Goal: Task Accomplishment & Management: Use online tool/utility

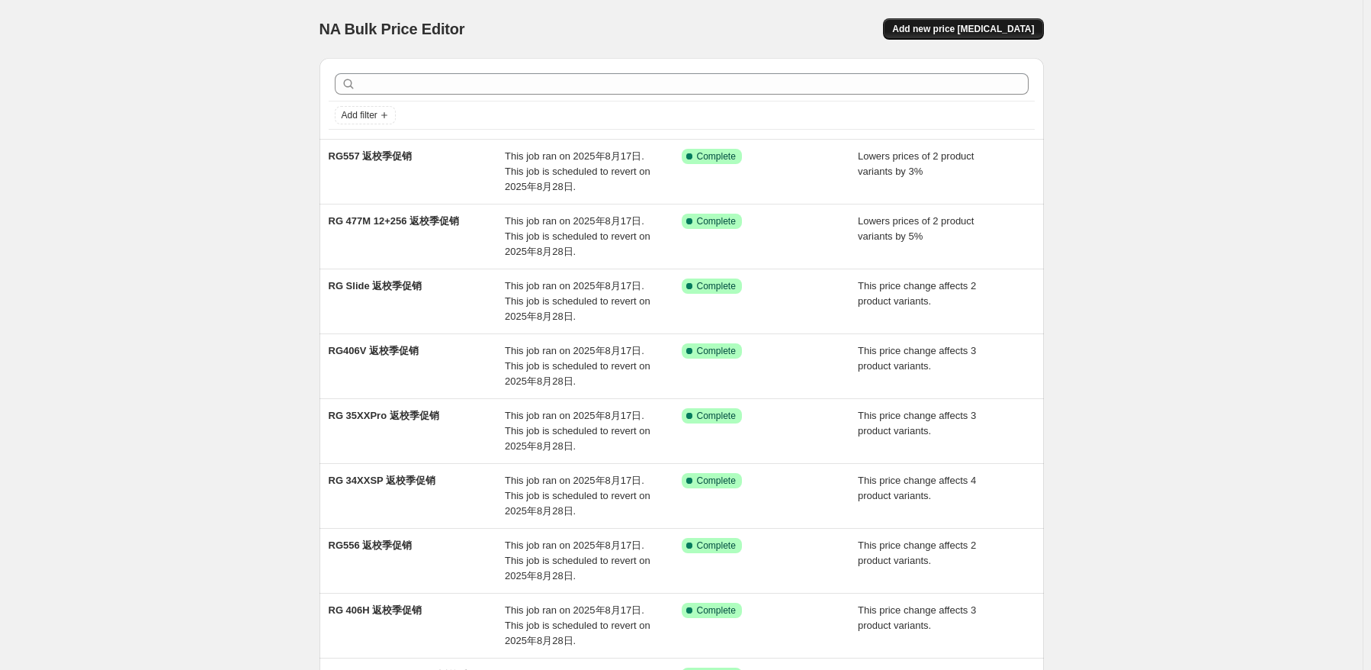
click at [1016, 34] on span "Add new price [MEDICAL_DATA]" at bounding box center [963, 29] width 142 height 12
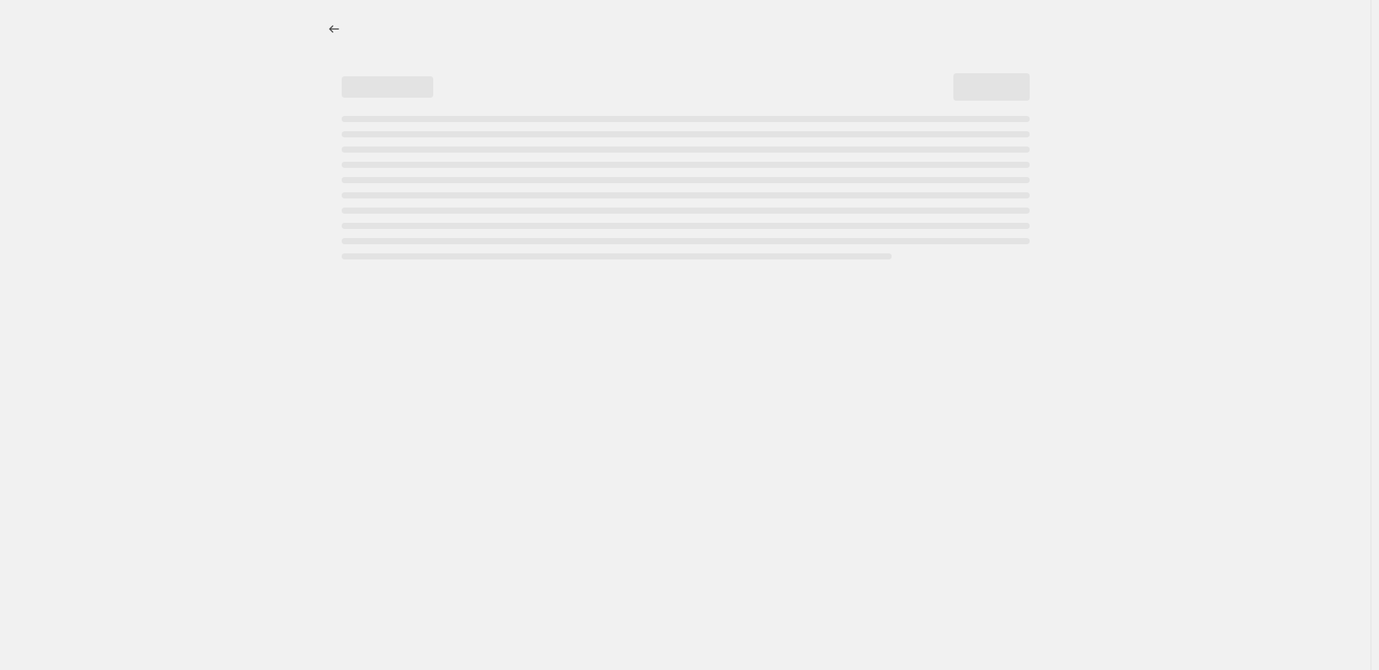
select select "percentage"
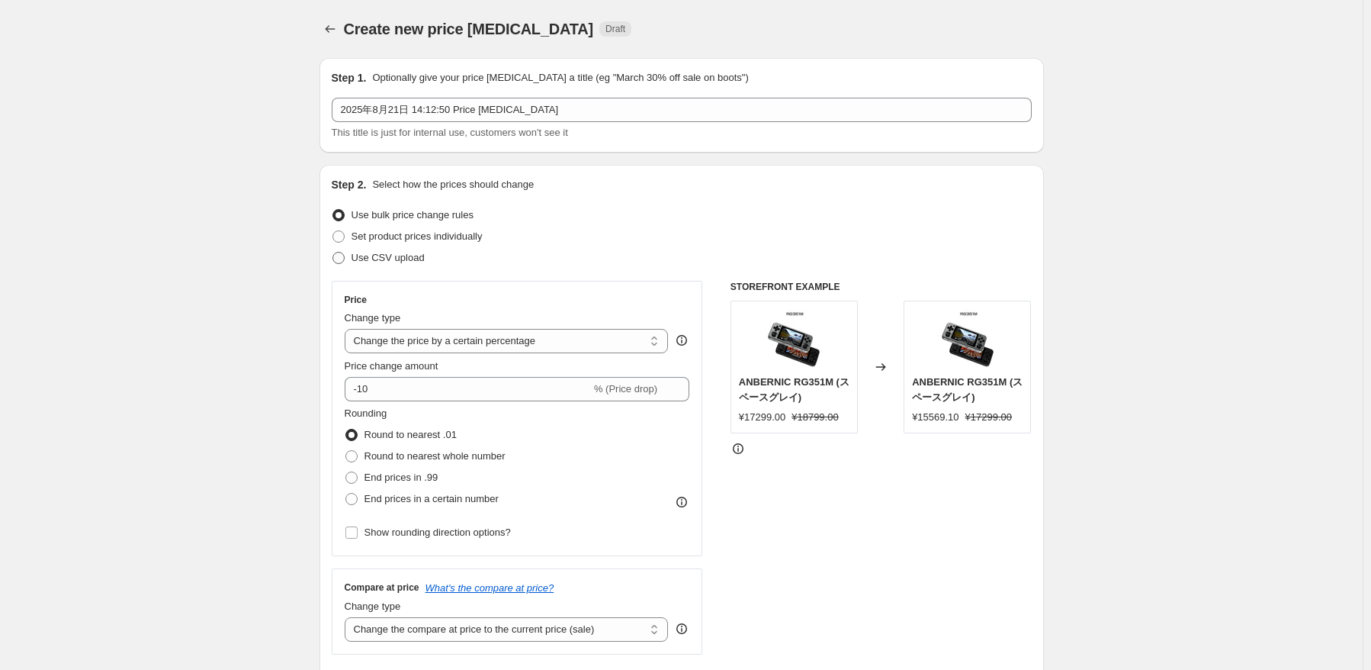
click at [365, 257] on span "Use CSV upload" at bounding box center [388, 257] width 73 height 11
click at [333, 252] on input "Use CSV upload" at bounding box center [333, 252] width 1 height 1
radio input "true"
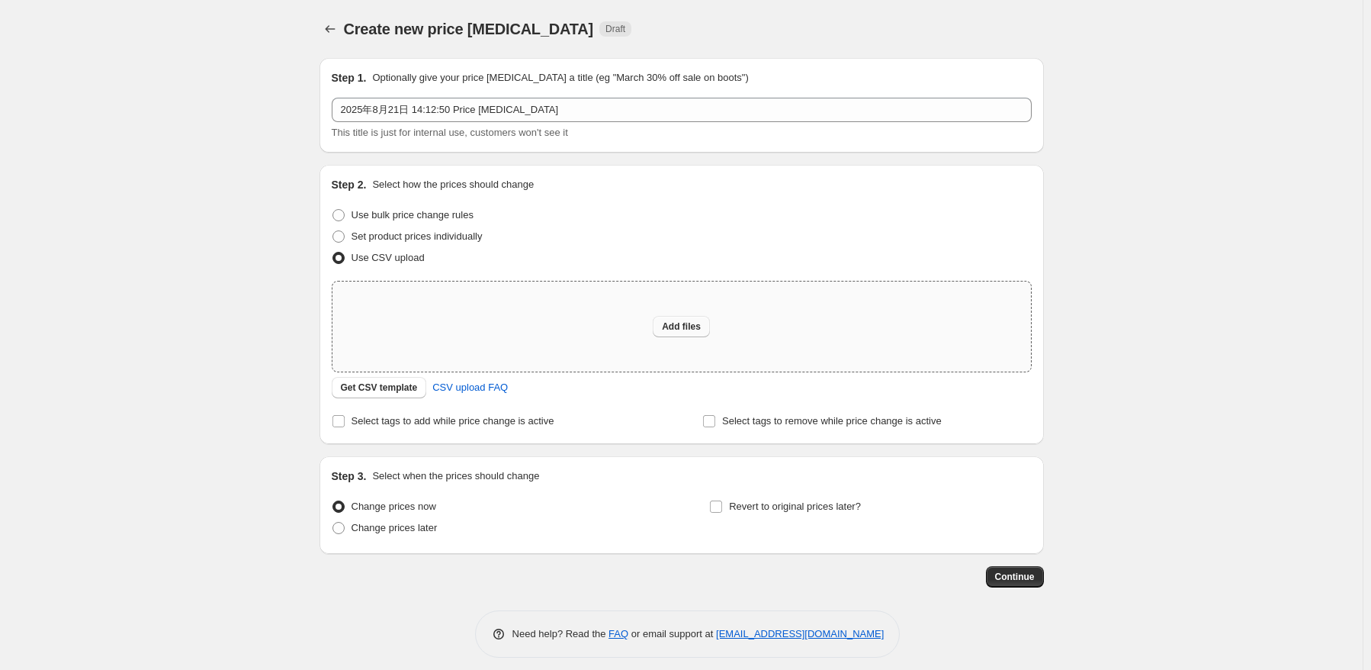
click at [674, 326] on span "Add files" at bounding box center [681, 326] width 39 height 12
type input "C:\fakepath\K1012.csv"
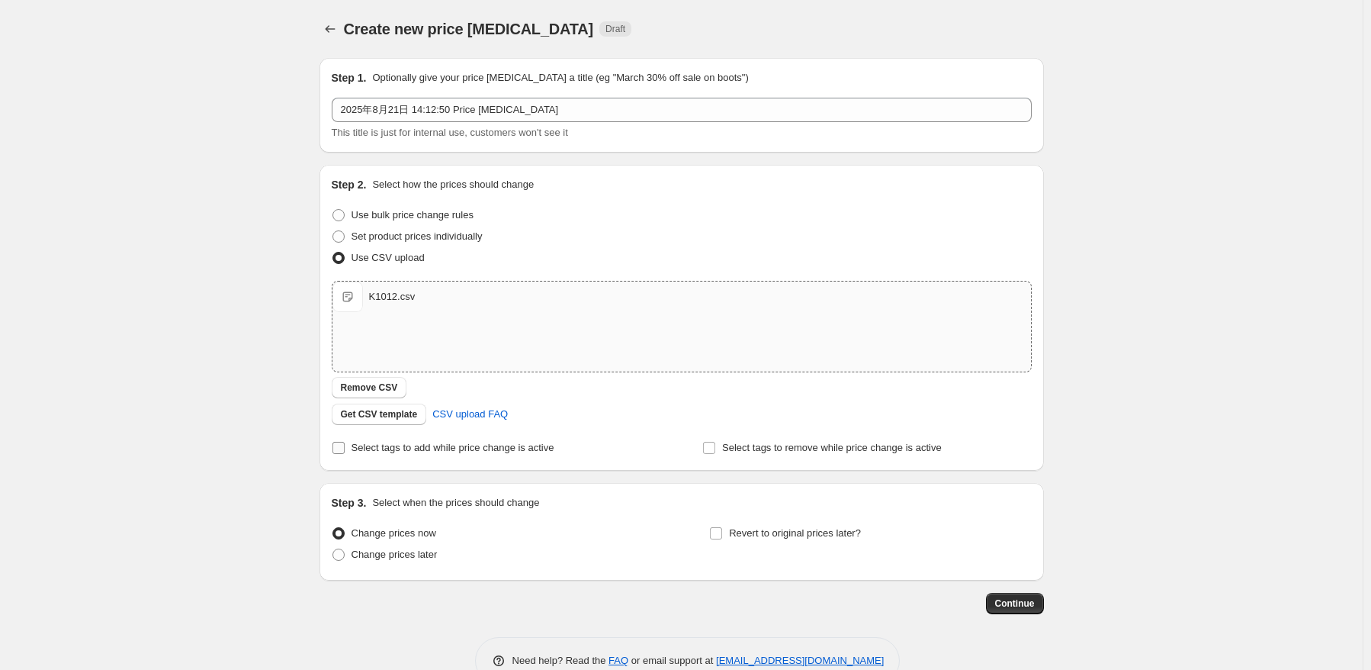
click at [350, 445] on label "Select tags to add while price change is active" at bounding box center [443, 447] width 223 height 21
click at [345, 445] on input "Select tags to add while price change is active" at bounding box center [339, 448] width 12 height 12
checkbox input "true"
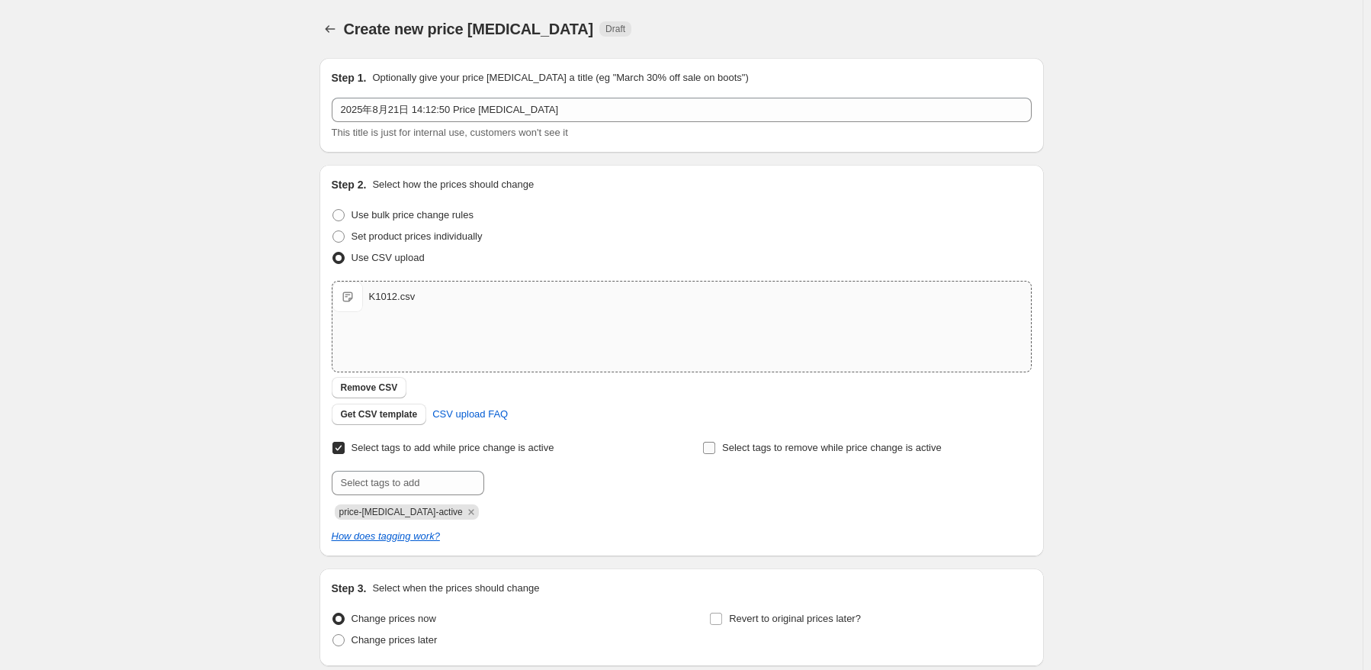
click at [769, 445] on span "Select tags to remove while price change is active" at bounding box center [832, 447] width 220 height 11
click at [715, 445] on input "Select tags to remove while price change is active" at bounding box center [709, 448] width 12 height 12
checkbox input "true"
click at [464, 510] on icon "Remove price-change-job-active" at bounding box center [471, 512] width 14 height 14
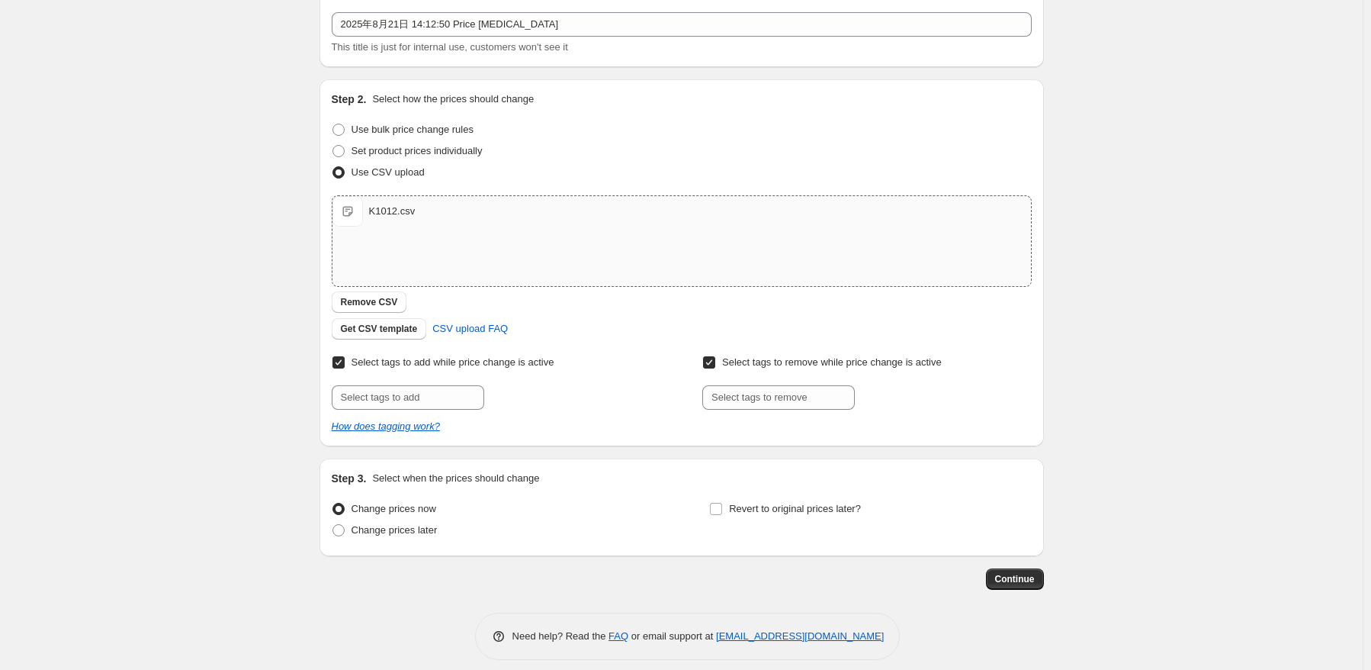
scroll to position [98, 0]
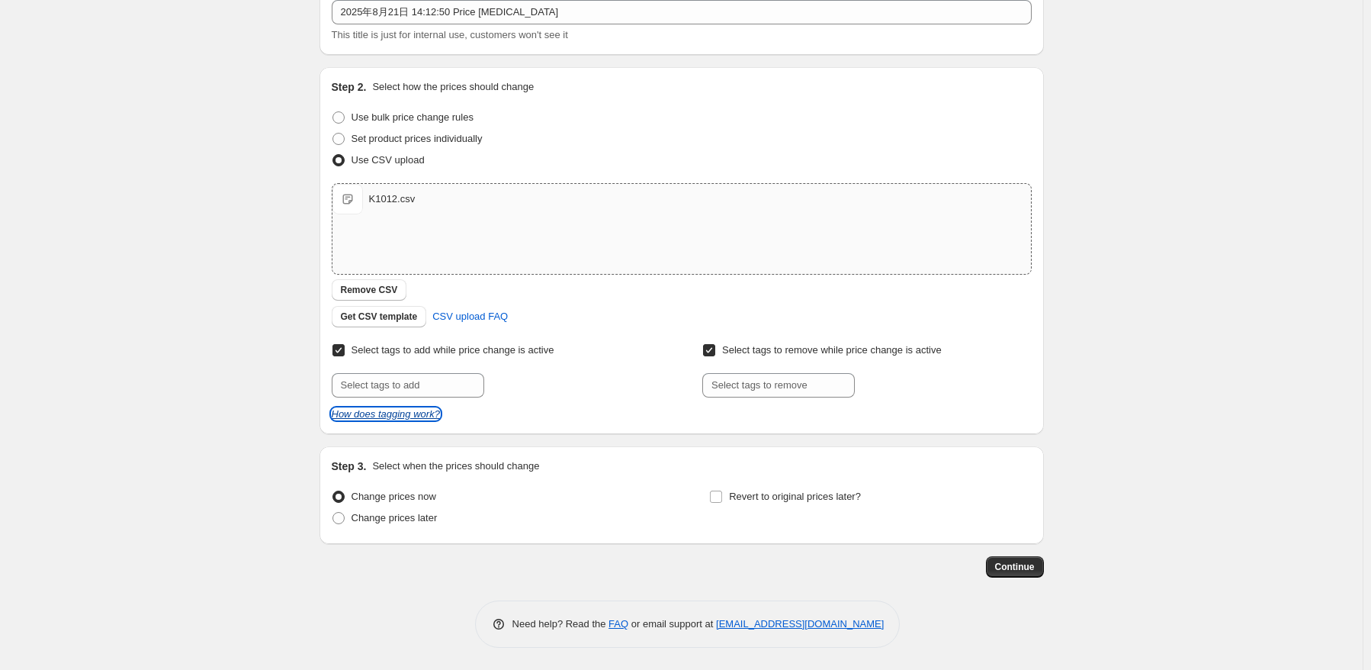
click at [421, 417] on icon "How does tagging work?" at bounding box center [386, 413] width 108 height 11
click at [410, 316] on span "Get CSV template" at bounding box center [379, 316] width 77 height 12
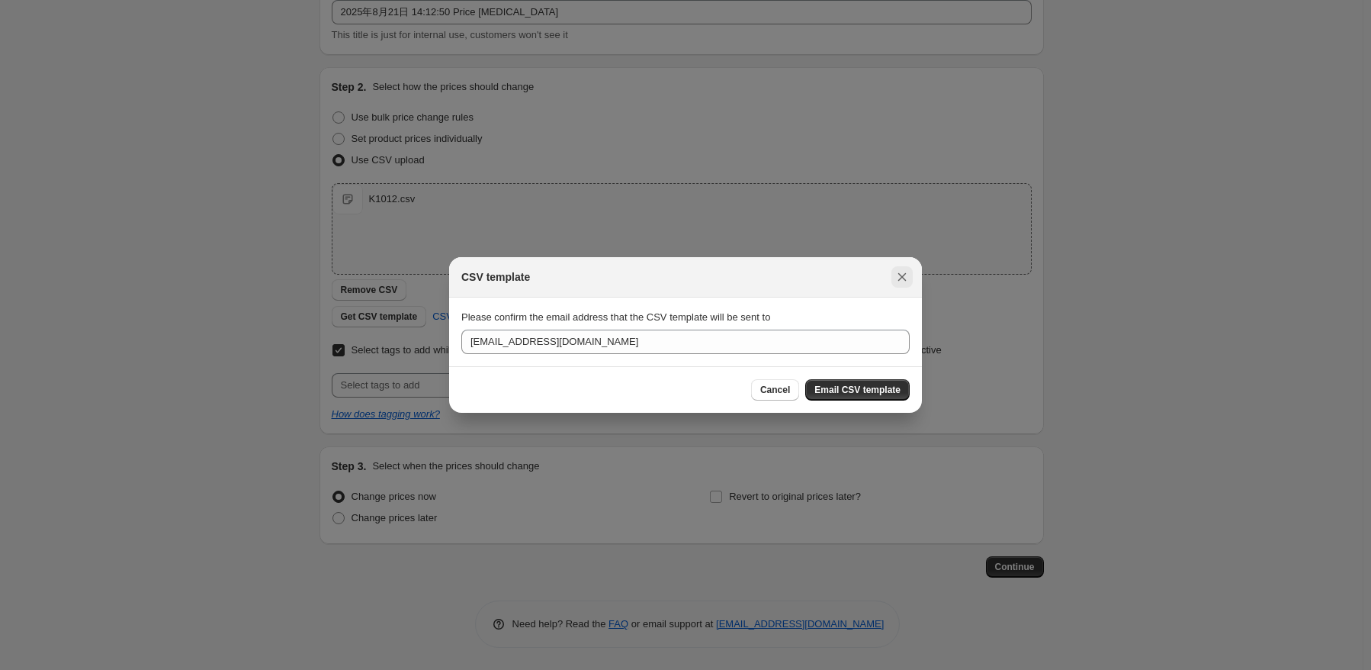
click at [907, 273] on icon "Close" at bounding box center [902, 276] width 15 height 15
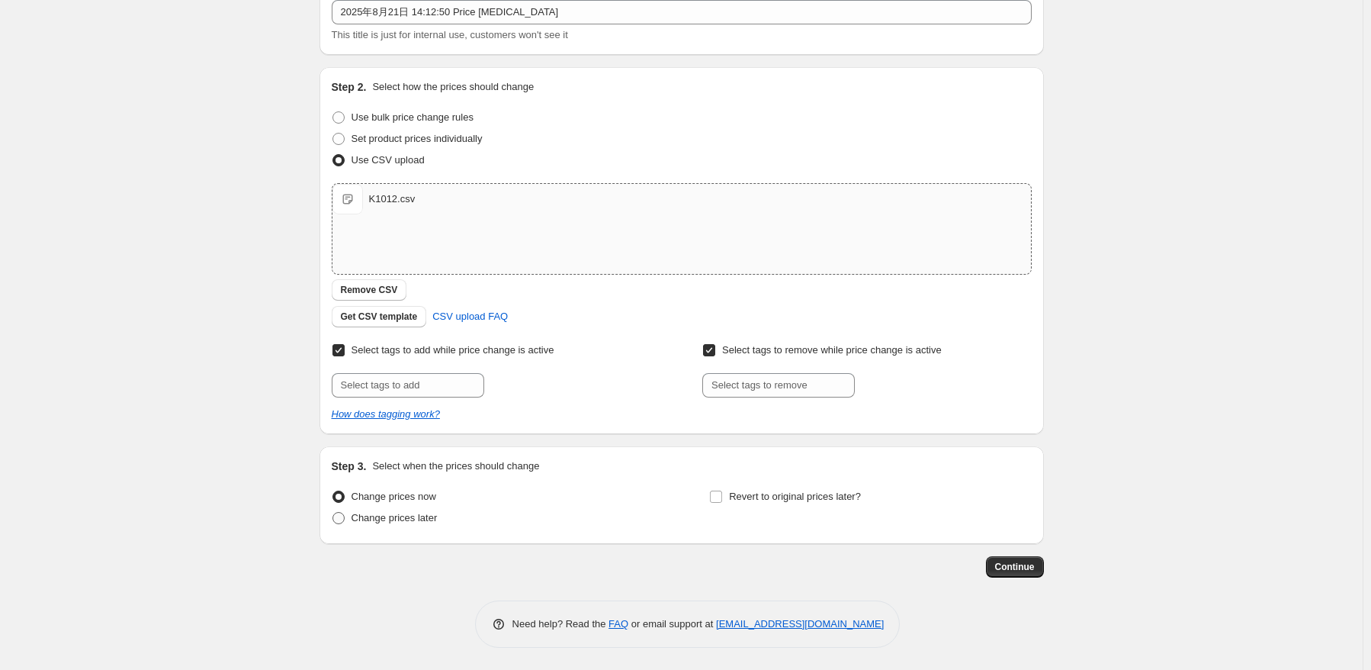
click at [414, 512] on span "Change prices later" at bounding box center [395, 517] width 86 height 11
click at [333, 512] on input "Change prices later" at bounding box center [333, 512] width 1 height 1
radio input "true"
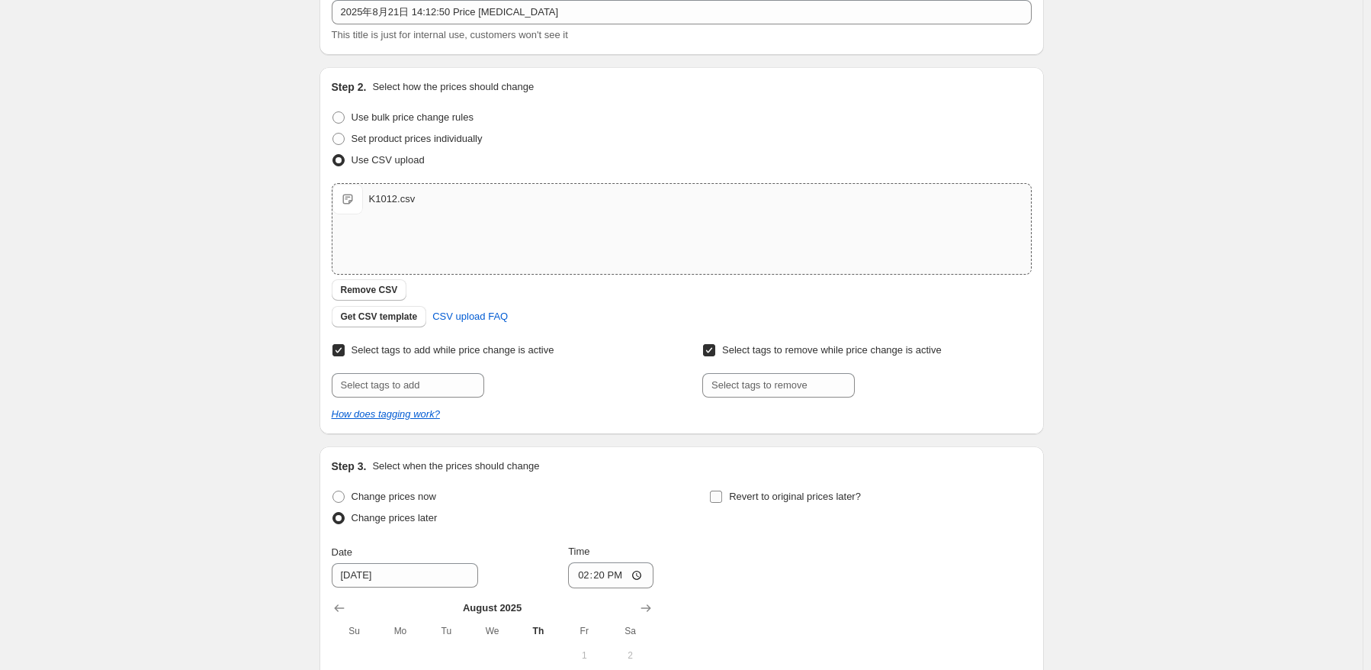
click at [757, 502] on span "Revert to original prices later?" at bounding box center [795, 495] width 132 height 11
click at [722, 503] on input "Revert to original prices later?" at bounding box center [716, 496] width 12 height 12
checkbox input "true"
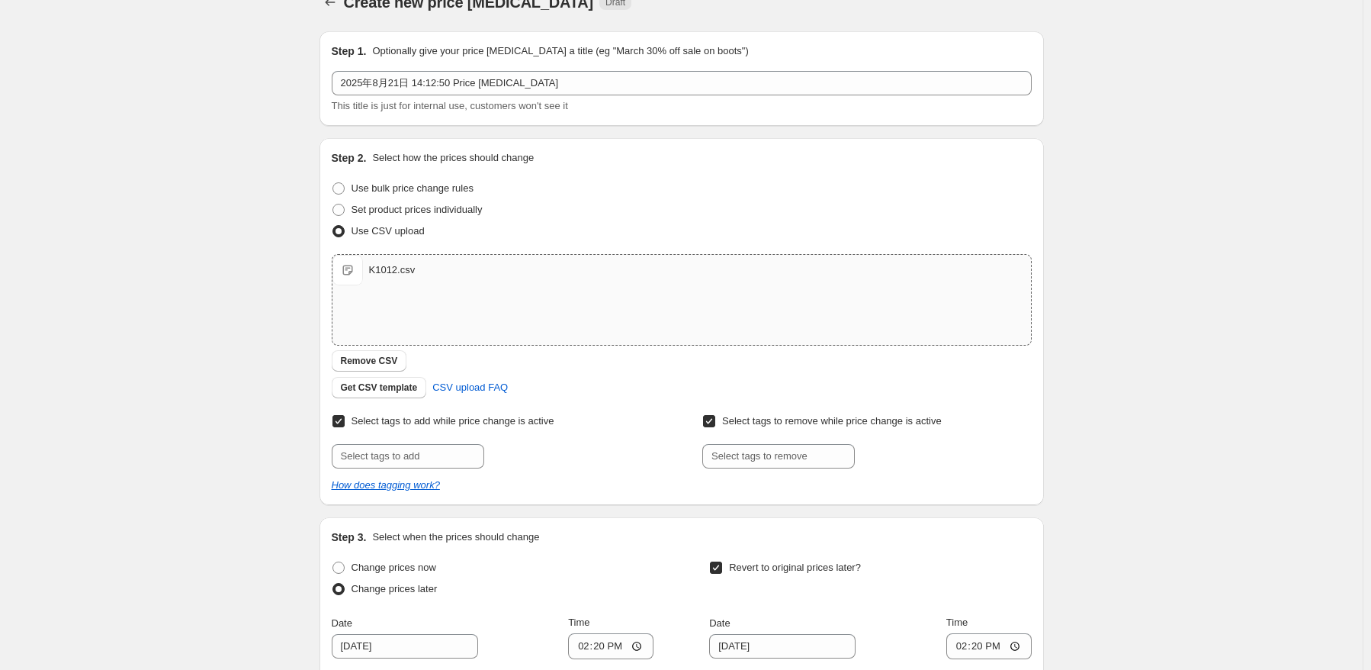
scroll to position [0, 0]
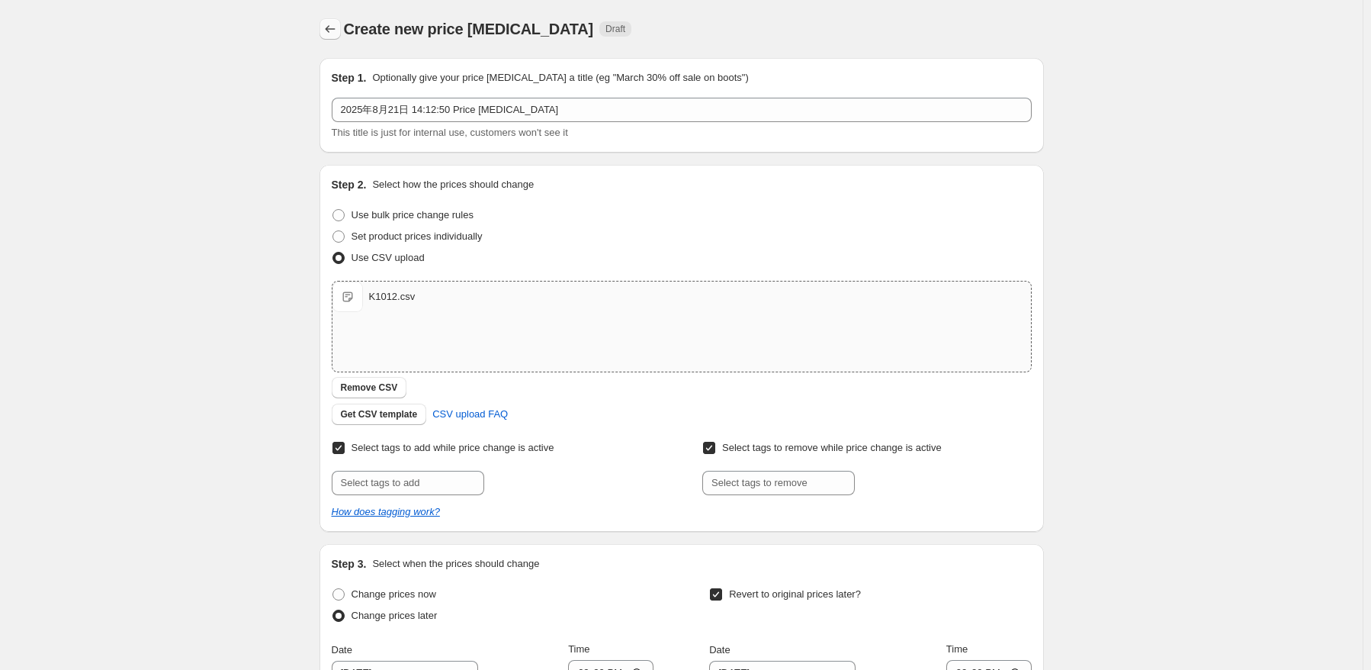
click at [336, 24] on icon "Price change jobs" at bounding box center [330, 28] width 15 height 15
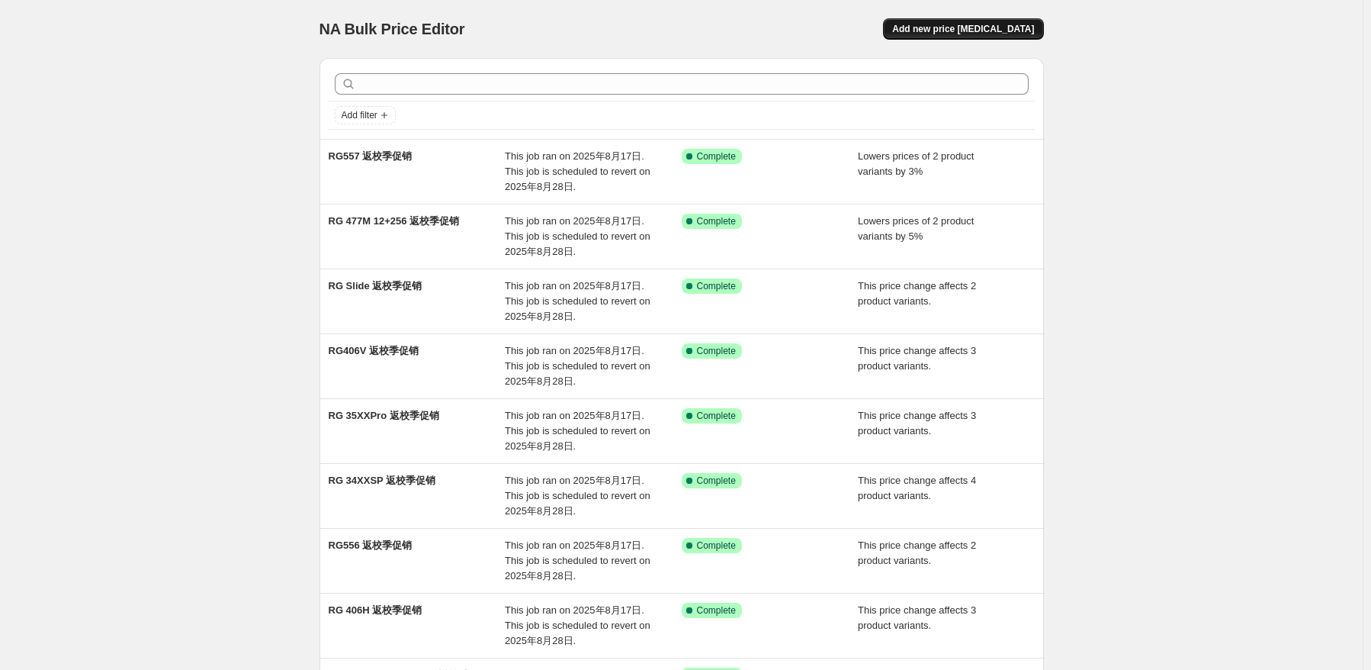
click at [983, 31] on span "Add new price [MEDICAL_DATA]" at bounding box center [963, 29] width 142 height 12
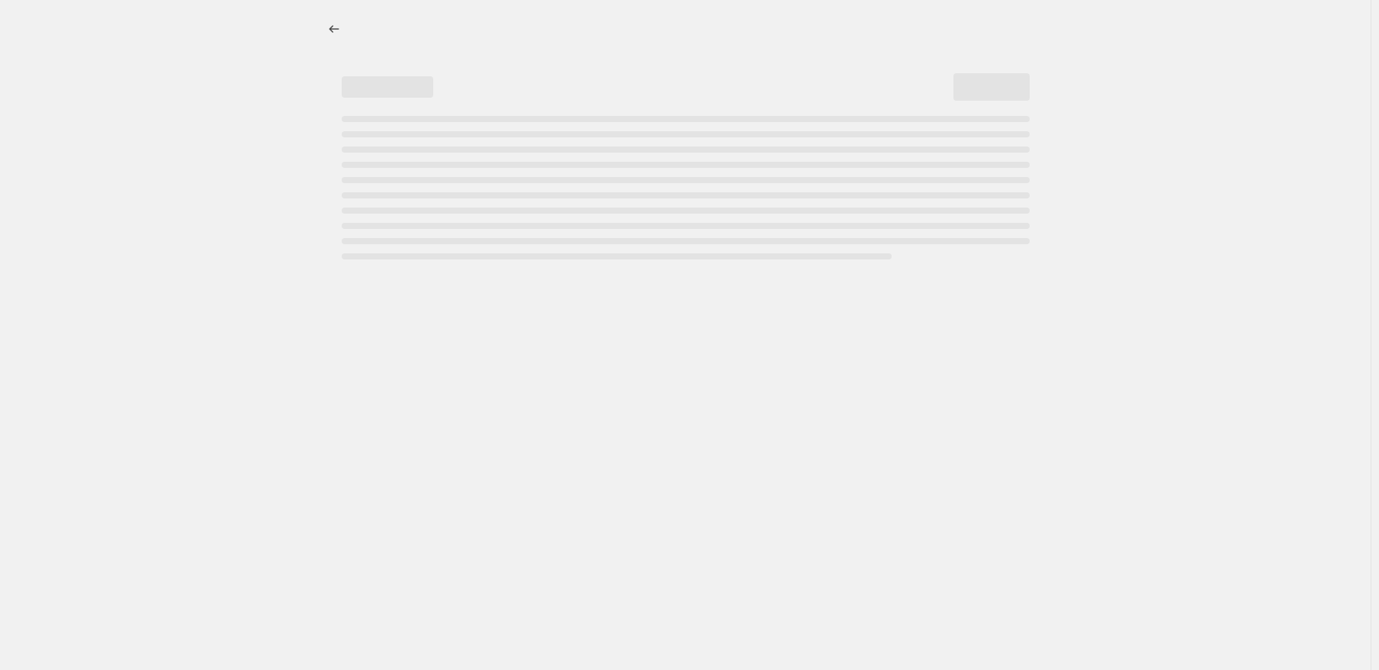
select select "percentage"
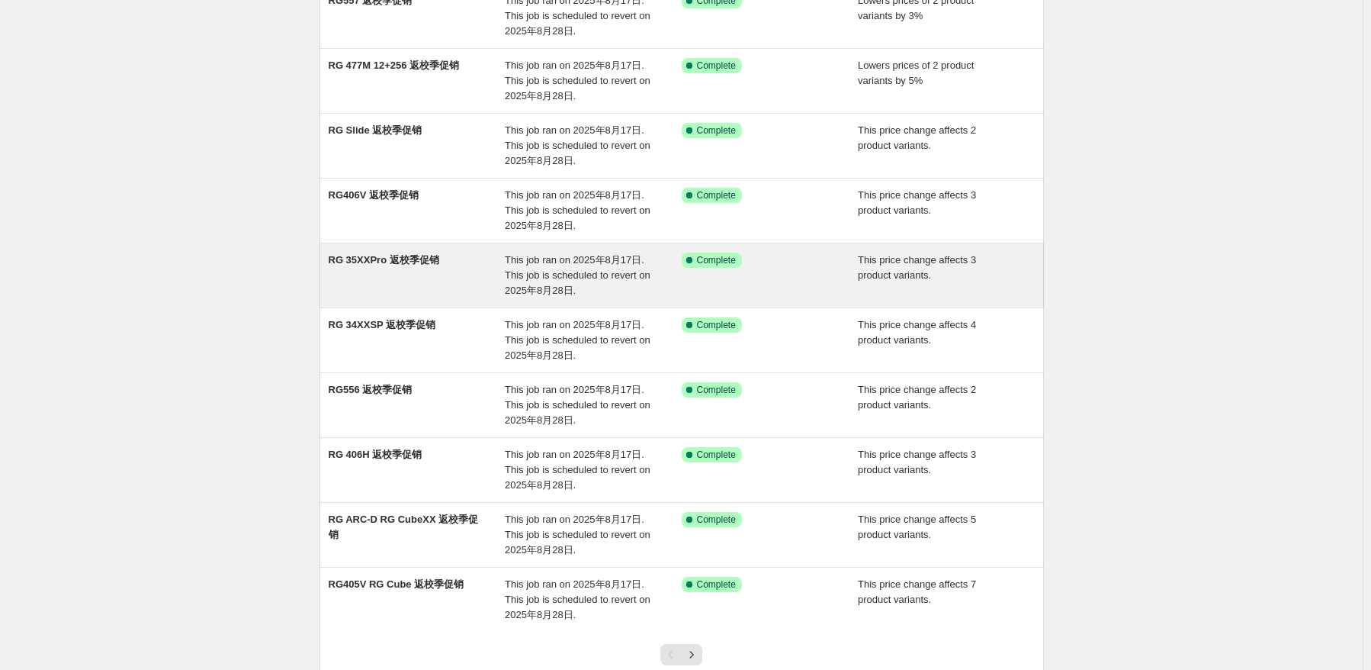
scroll to position [265, 0]
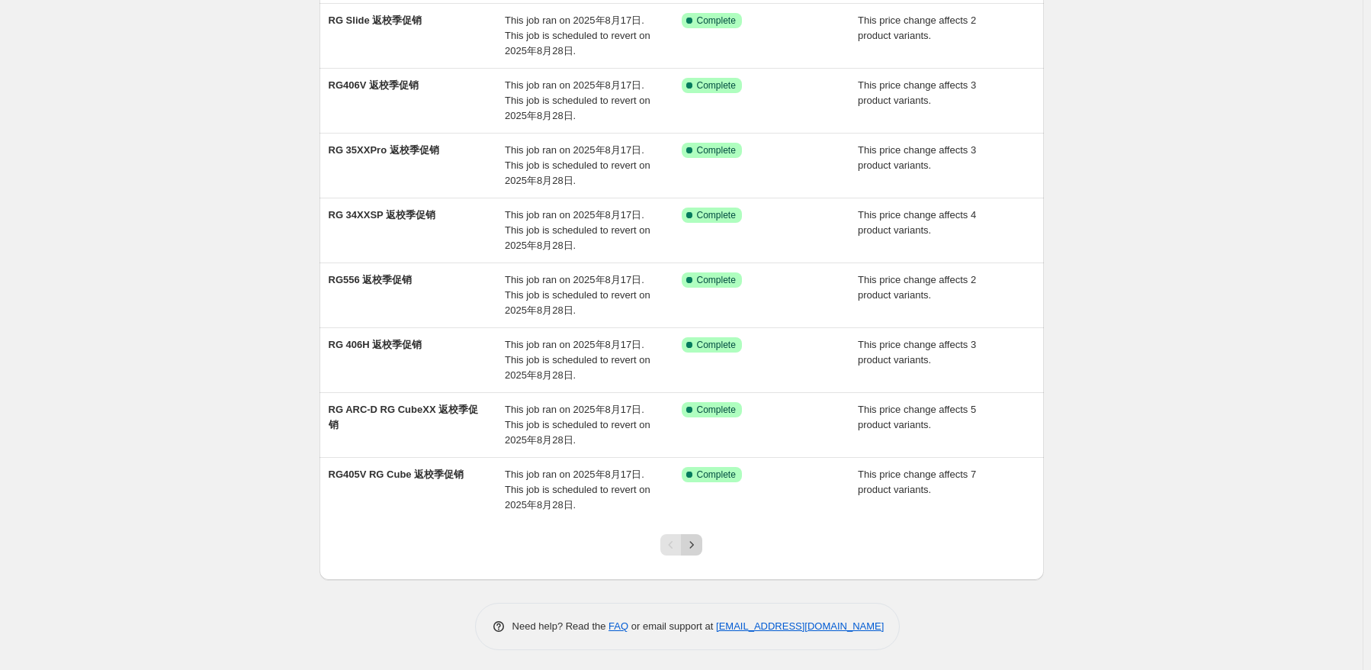
click at [692, 539] on icon "Next" at bounding box center [691, 544] width 15 height 15
click at [707, 548] on div at bounding box center [682, 551] width 62 height 58
click at [699, 545] on icon "Next" at bounding box center [691, 544] width 15 height 15
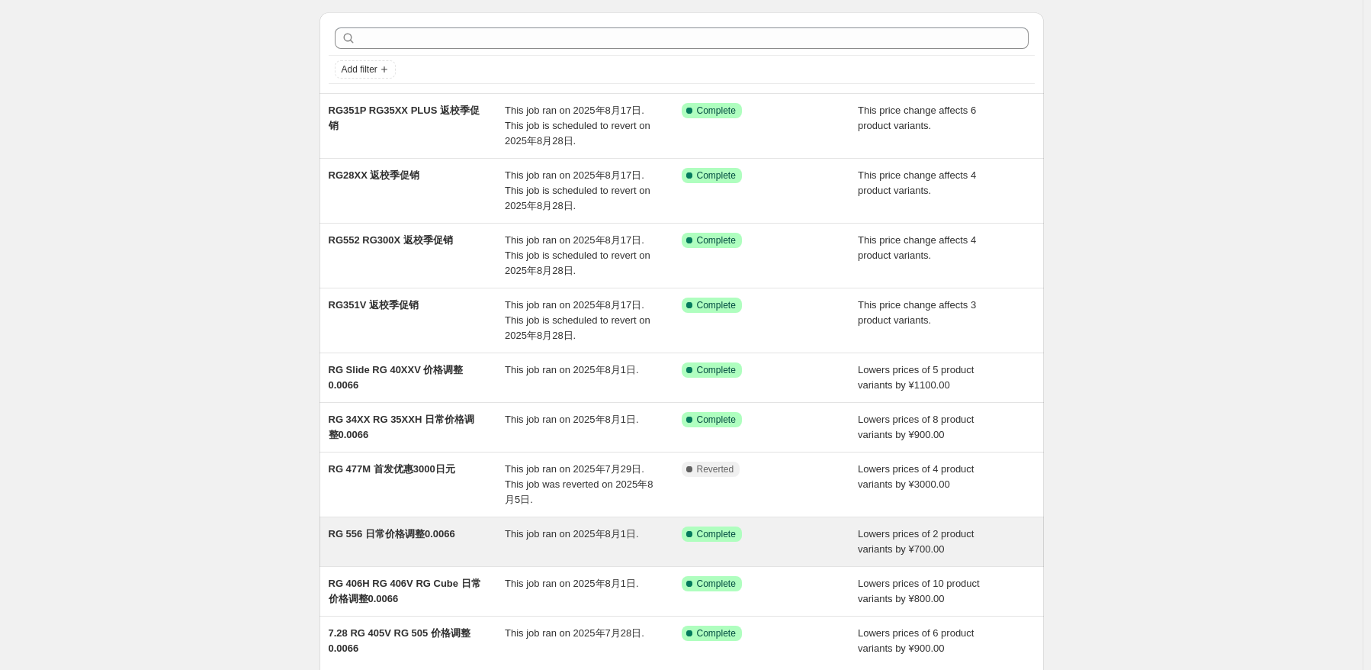
scroll to position [0, 0]
